Goal: Check status: Check status

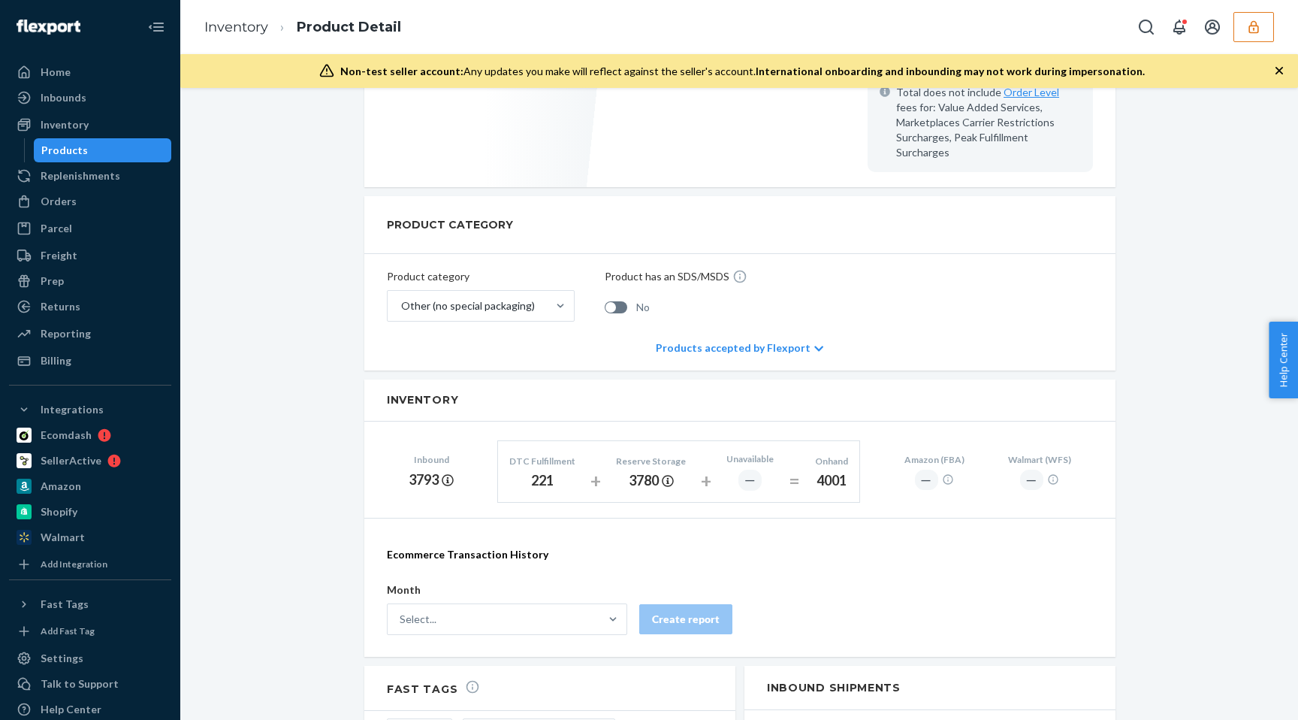
scroll to position [622, 0]
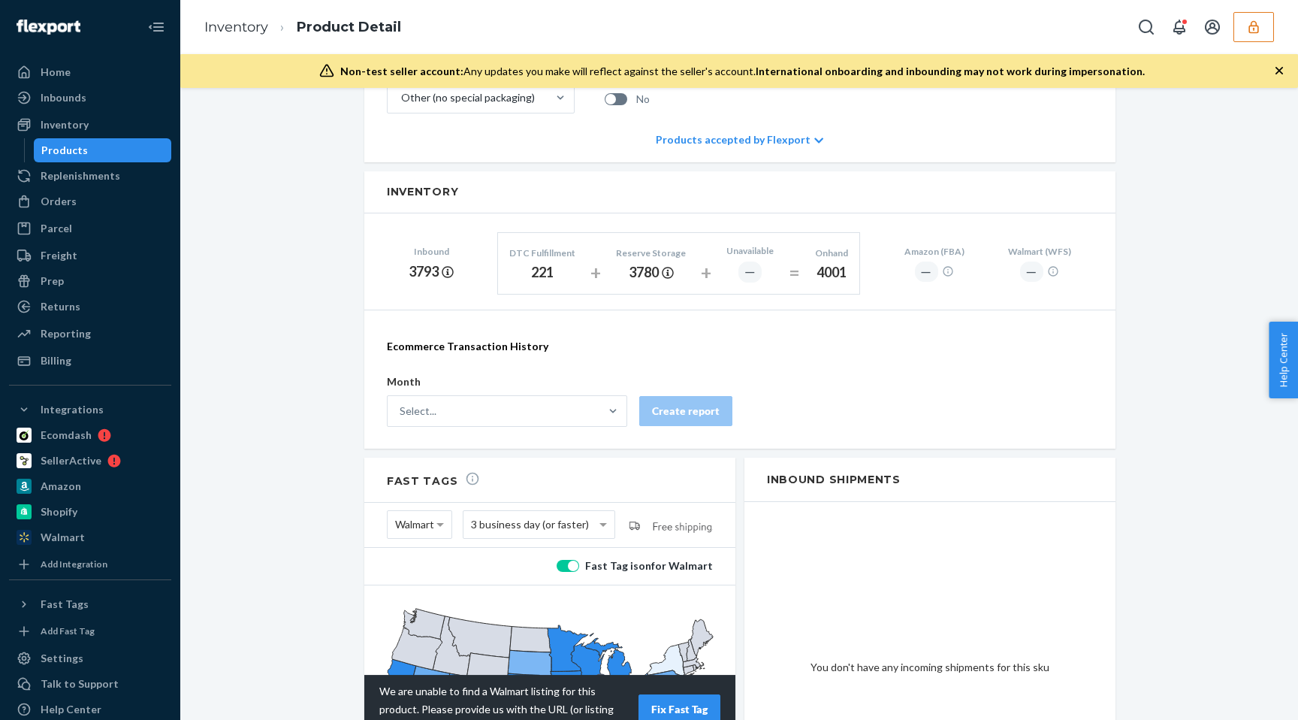
scroll to position [798, 0]
click at [664, 264] on div "3780" at bounding box center [651, 272] width 70 height 20
